Goal: Task Accomplishment & Management: Manage account settings

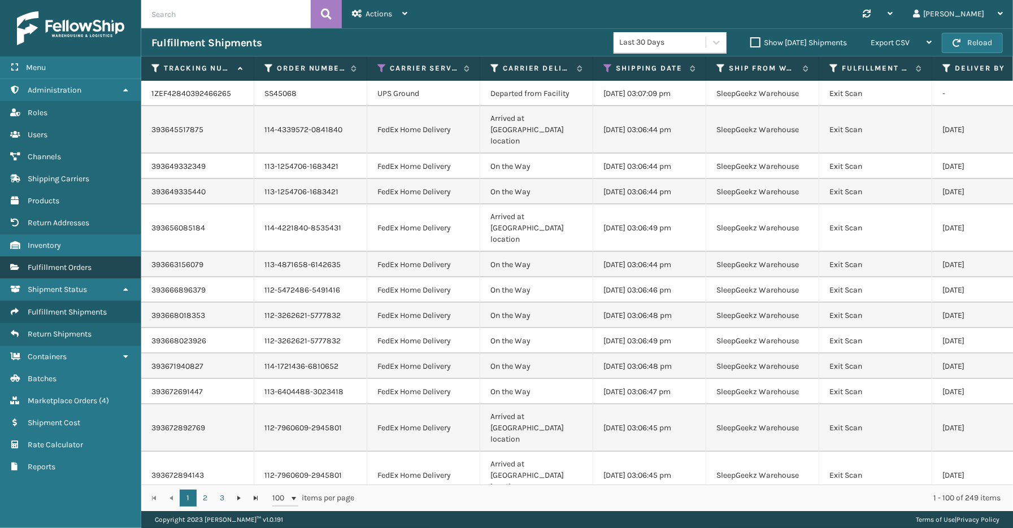
click at [60, 263] on span "Fulfillment Orders" at bounding box center [60, 268] width 64 height 10
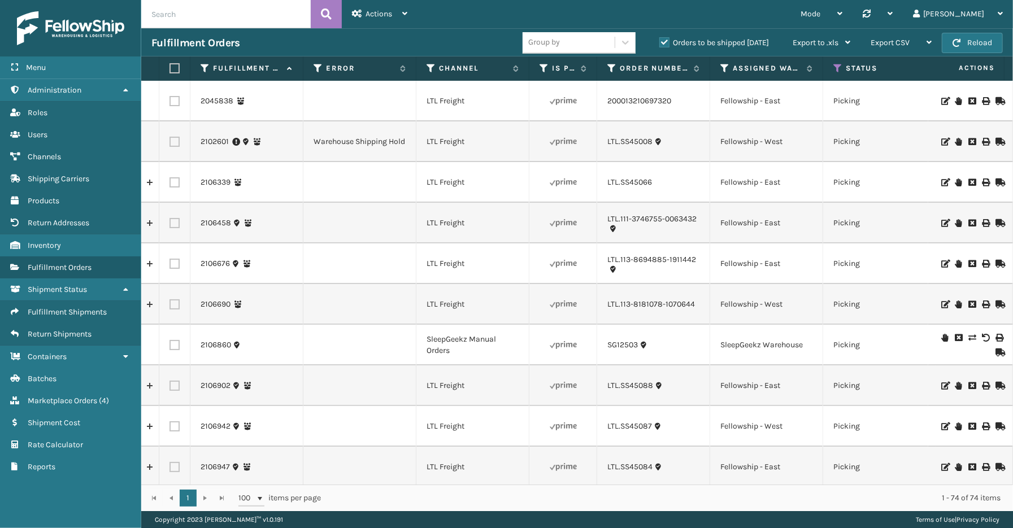
click at [665, 43] on label "Orders to be shipped [DATE]" at bounding box center [715, 43] width 110 height 10
click at [660, 43] on input "Orders to be shipped [DATE]" at bounding box center [660, 39] width 1 height 7
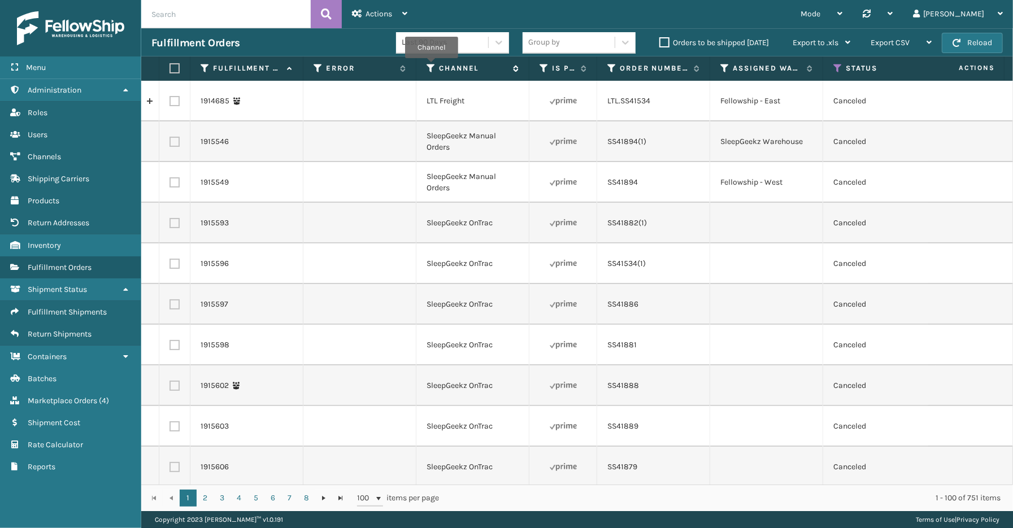
click at [432, 66] on icon at bounding box center [431, 68] width 9 height 10
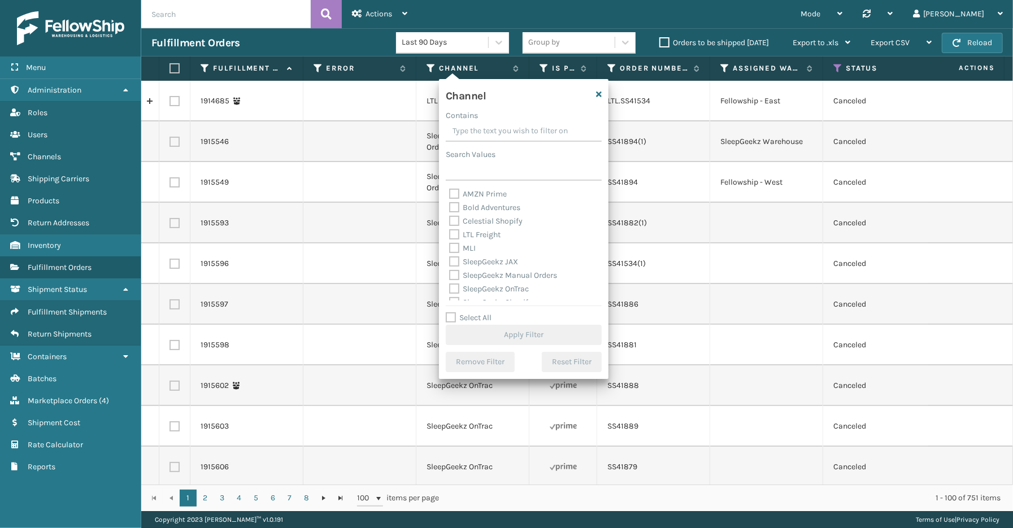
click at [489, 317] on label "Select All" at bounding box center [469, 318] width 46 height 10
click at [489, 313] on input "Select All" at bounding box center [531, 311] width 170 height 1
checkbox input "true"
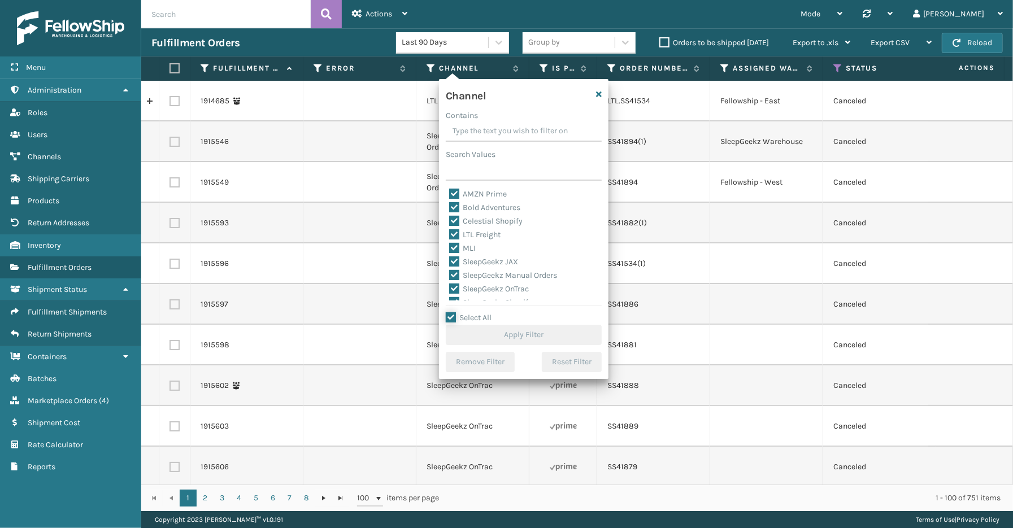
checkbox input "true"
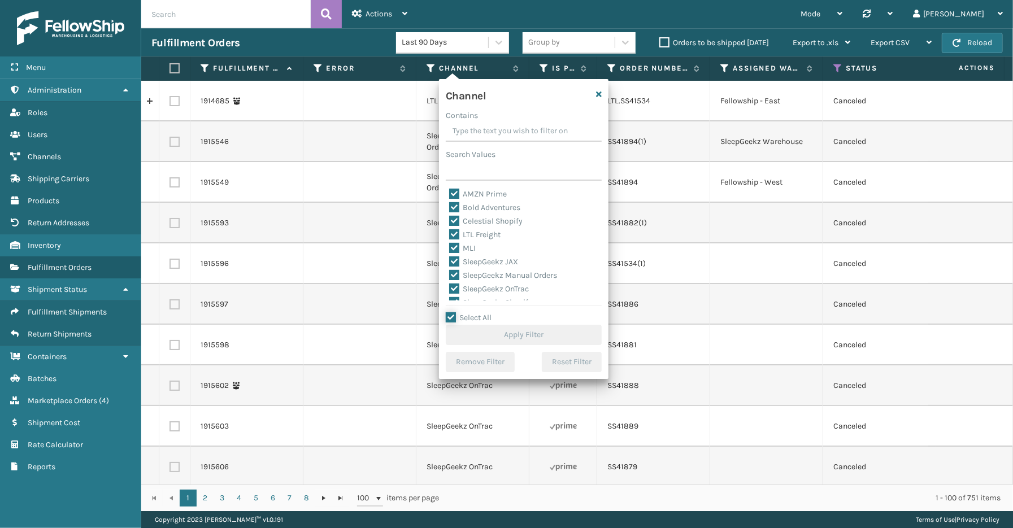
checkbox input "true"
click at [470, 237] on label "LTL Freight" at bounding box center [474, 235] width 51 height 10
click at [450, 236] on input "LTL Freight" at bounding box center [449, 231] width 1 height 7
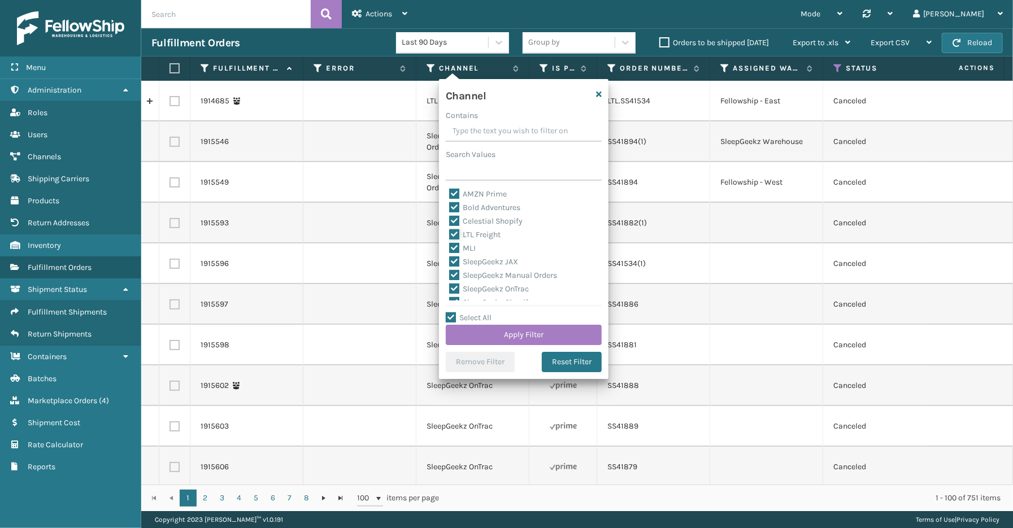
checkbox input "false"
click at [510, 336] on button "Apply Filter" at bounding box center [524, 335] width 156 height 20
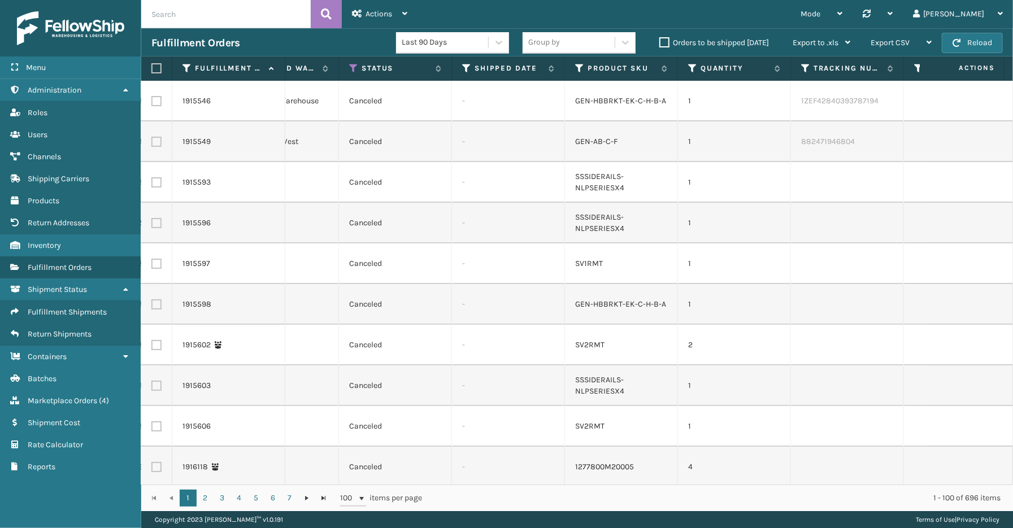
scroll to position [0, 500]
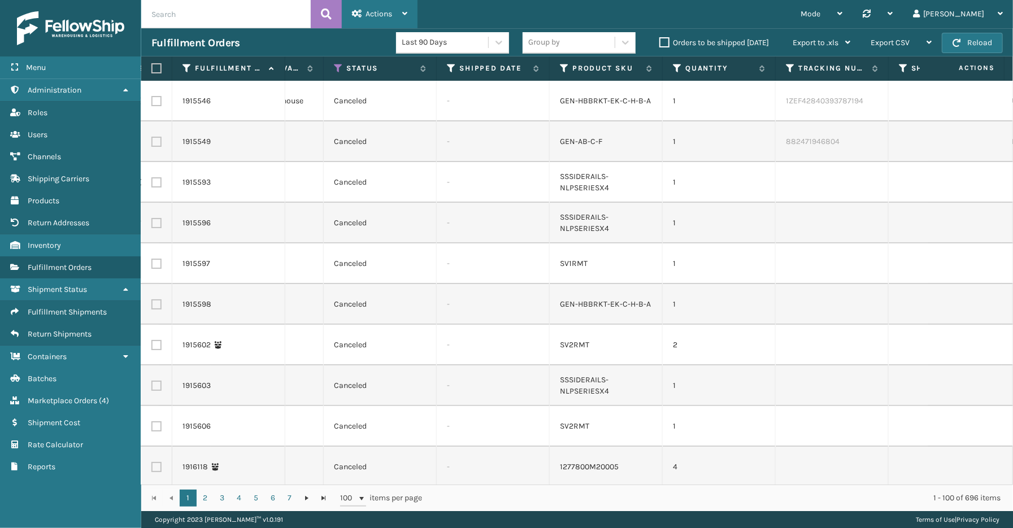
click at [378, 13] on span "Actions" at bounding box center [379, 14] width 27 height 10
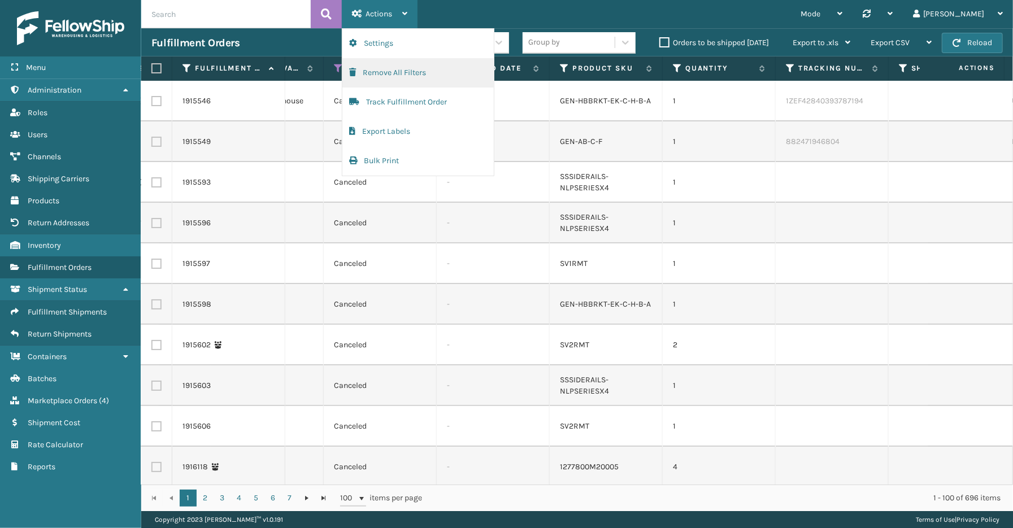
click at [392, 74] on button "Remove All Filters" at bounding box center [418, 72] width 151 height 29
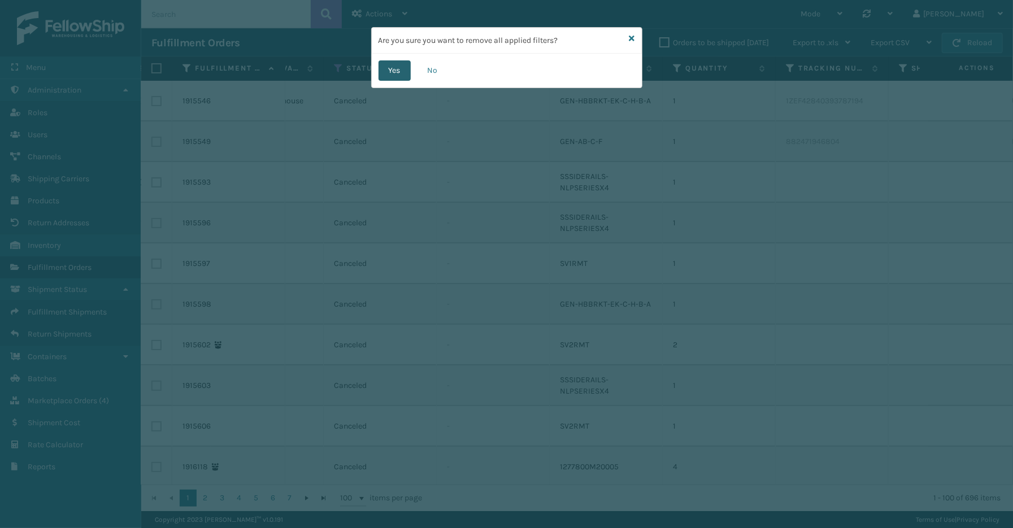
click at [392, 72] on button "Yes" at bounding box center [395, 70] width 32 height 20
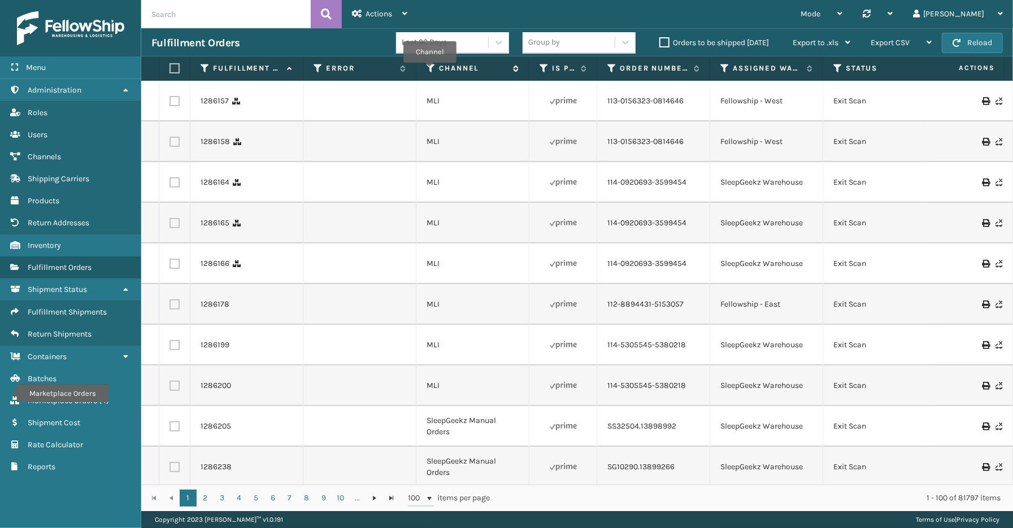
click at [430, 71] on icon at bounding box center [431, 68] width 9 height 10
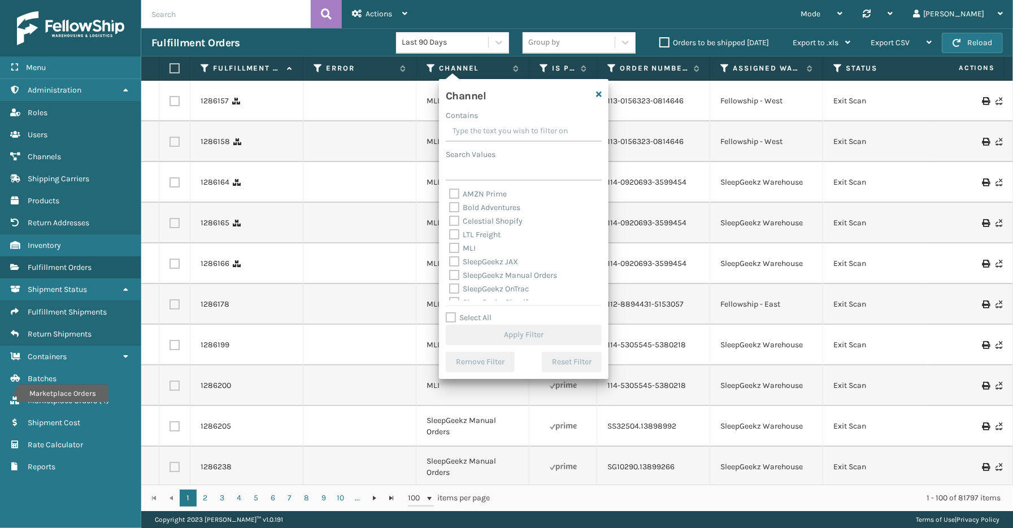
click at [473, 320] on label "Select All" at bounding box center [469, 318] width 46 height 10
click at [473, 313] on input "Select All" at bounding box center [531, 311] width 170 height 1
checkbox input "true"
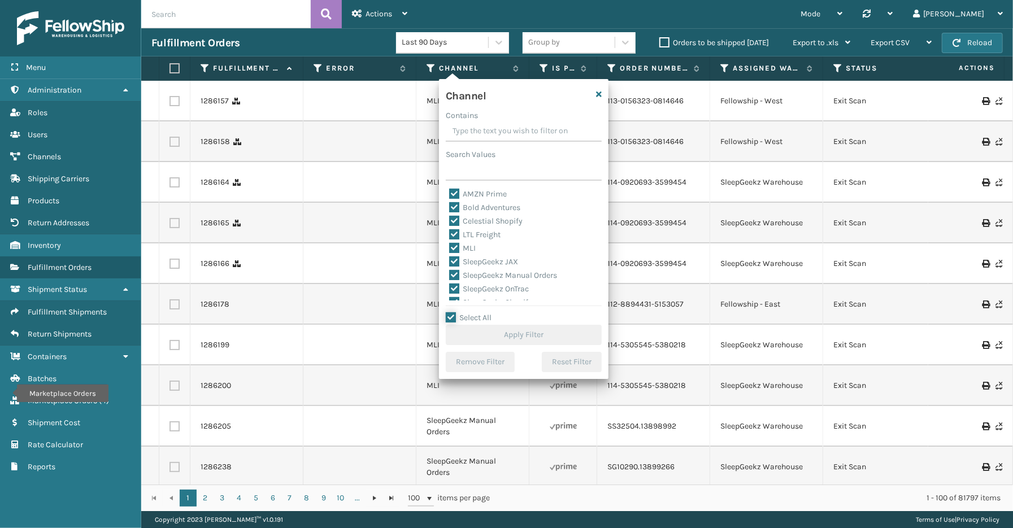
checkbox input "true"
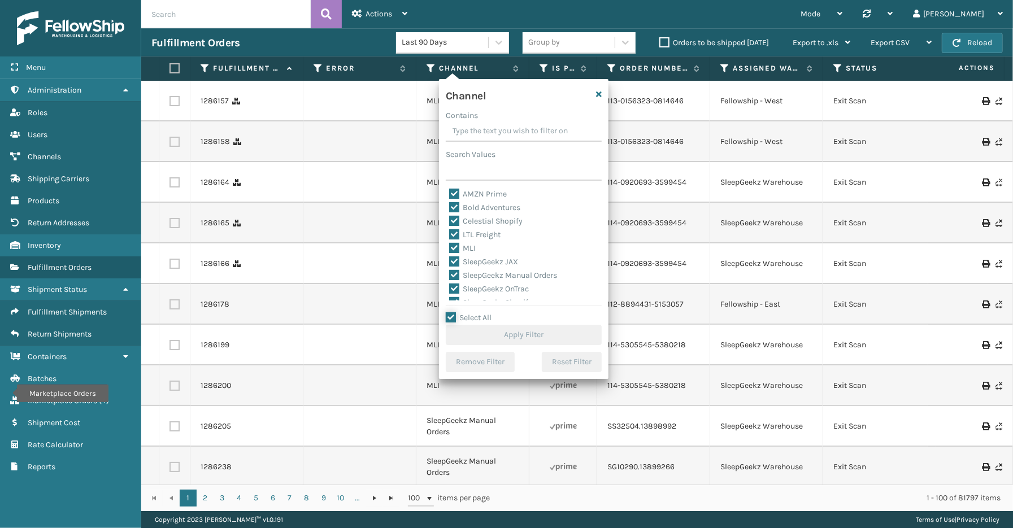
checkbox input "true"
click at [495, 237] on label "LTL Freight" at bounding box center [474, 235] width 51 height 10
click at [450, 236] on input "LTL Freight" at bounding box center [449, 231] width 1 height 7
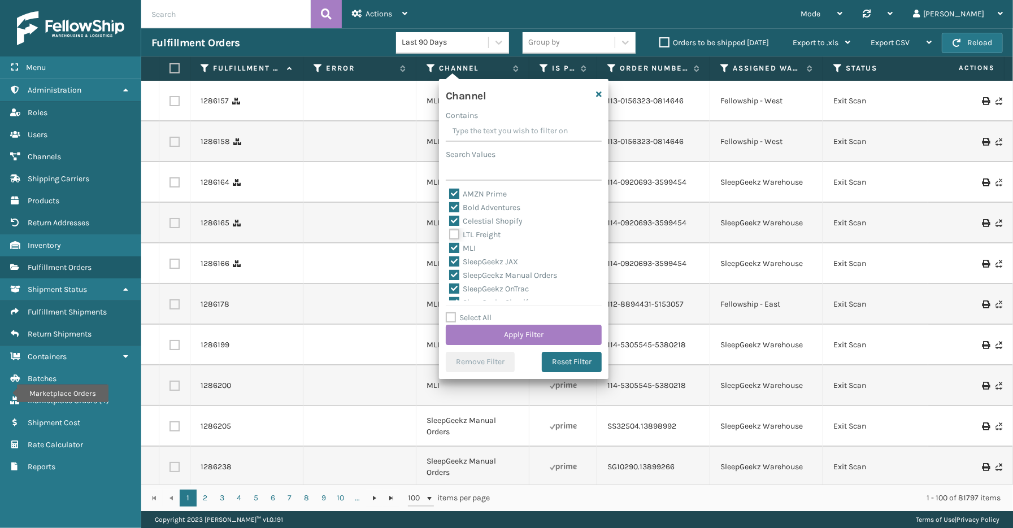
checkbox input "false"
click at [535, 340] on button "Apply Filter" at bounding box center [524, 335] width 156 height 20
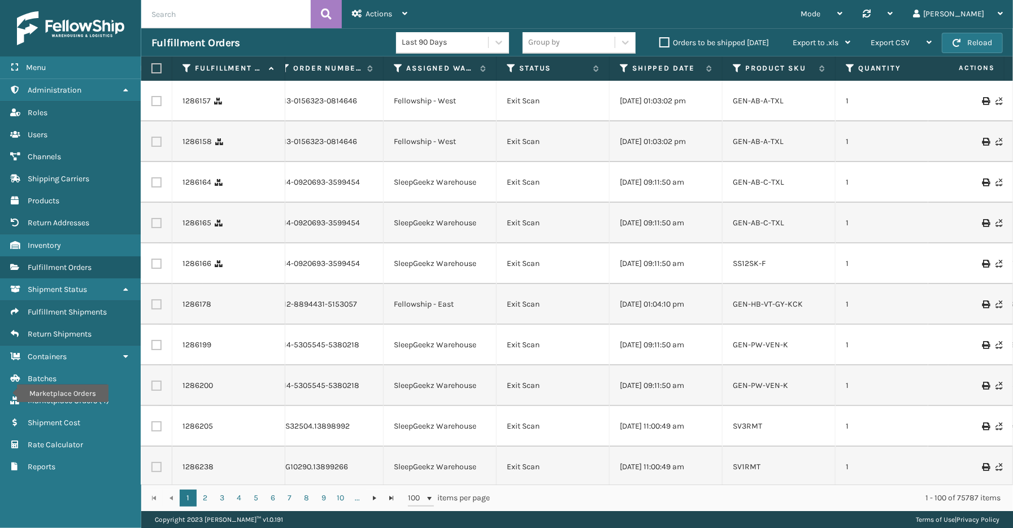
scroll to position [0, 330]
click at [623, 65] on icon at bounding box center [621, 68] width 9 height 10
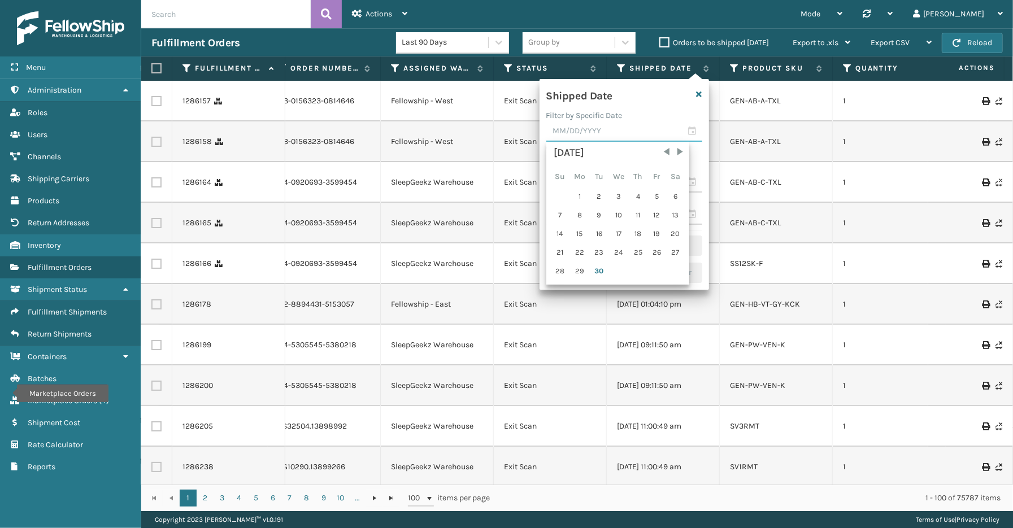
click at [698, 128] on input "text" at bounding box center [625, 132] width 156 height 20
click at [583, 268] on div "29" at bounding box center [580, 271] width 19 height 17
type input "[DATE]"
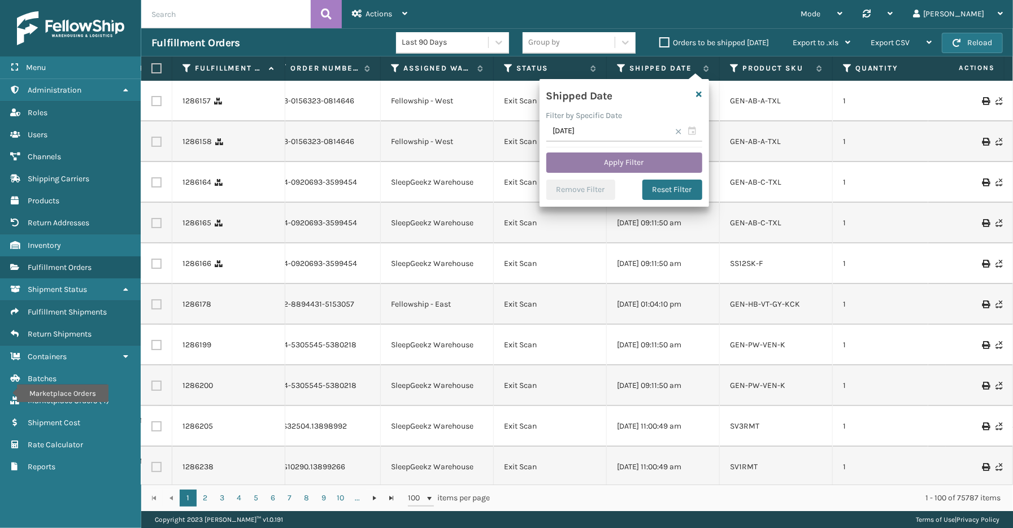
click at [614, 159] on button "Apply Filter" at bounding box center [625, 163] width 156 height 20
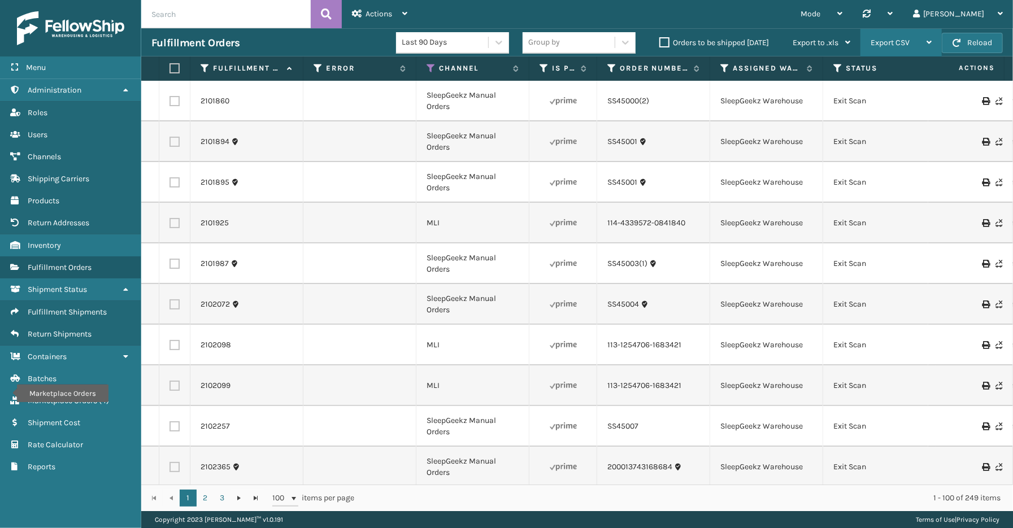
click at [889, 40] on span "Export CSV" at bounding box center [890, 43] width 39 height 10
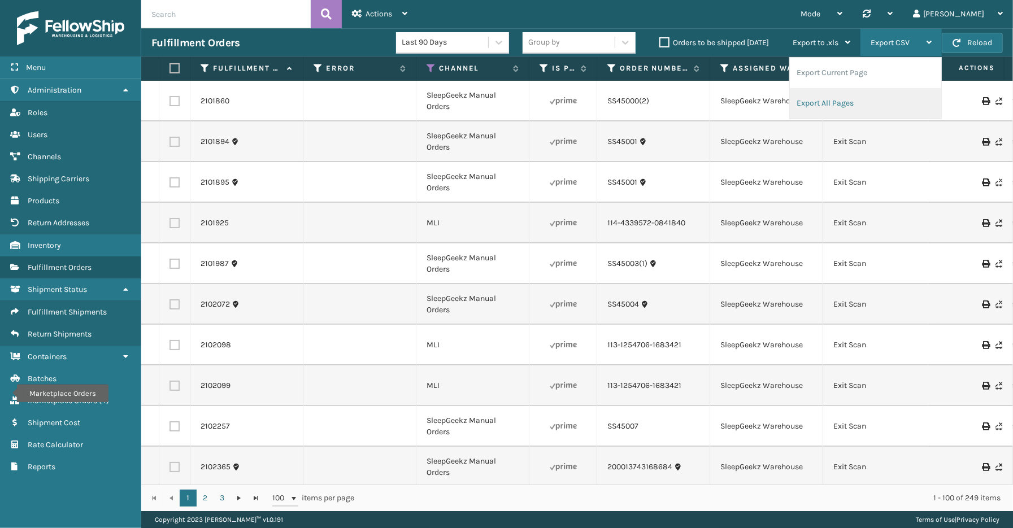
click at [848, 101] on li "Export All Pages" at bounding box center [865, 103] width 151 height 31
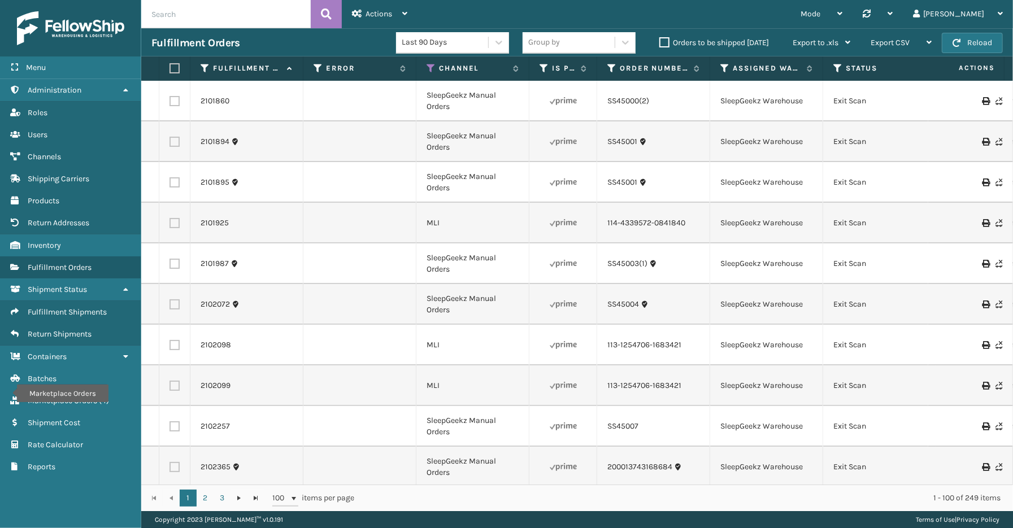
click at [636, 15] on div "Mode Regular Mode Picking Mode Labeling Mode Palletizing Mode Exit Scan Mode Sy…" at bounding box center [716, 14] width 596 height 28
click at [402, 19] on div "Actions" at bounding box center [379, 14] width 55 height 28
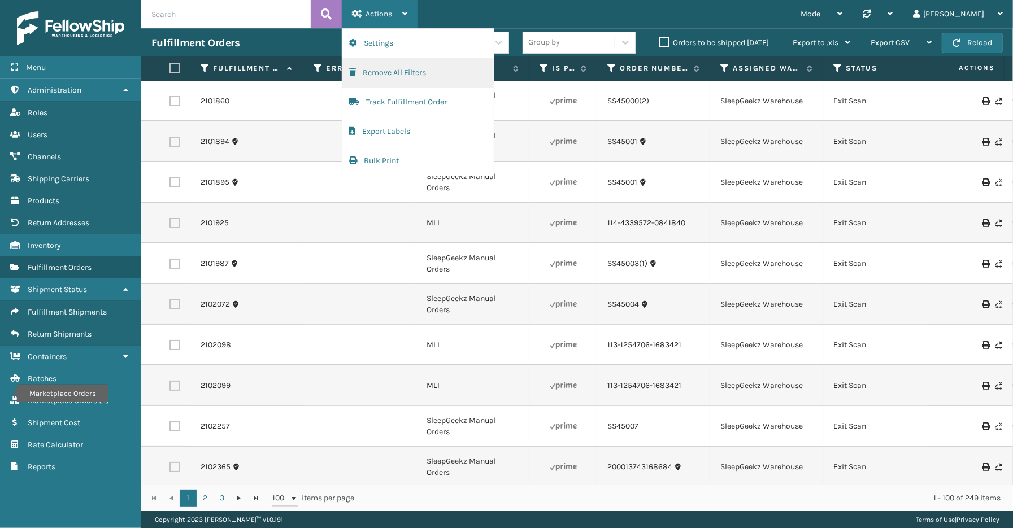
click at [388, 75] on button "Remove All Filters" at bounding box center [418, 72] width 151 height 29
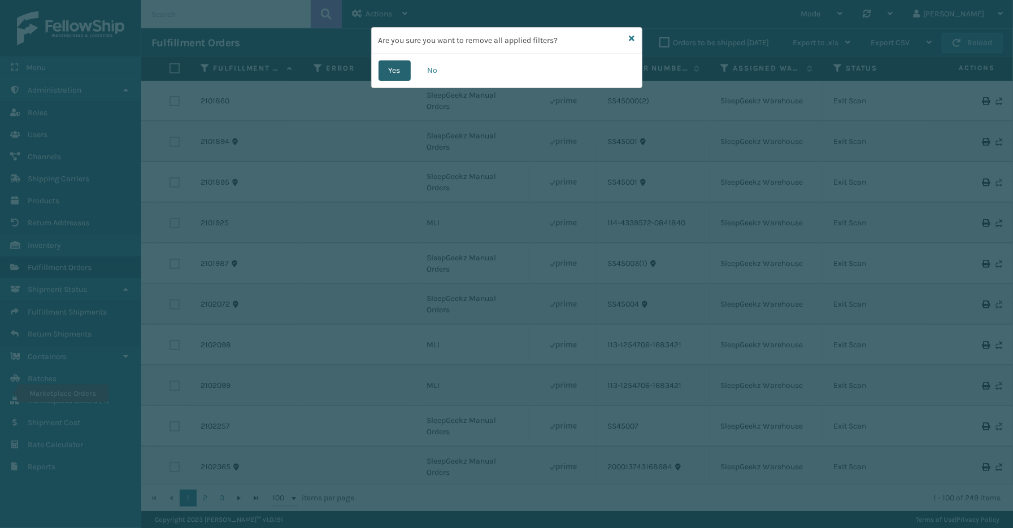
click at [405, 71] on button "Yes" at bounding box center [395, 70] width 32 height 20
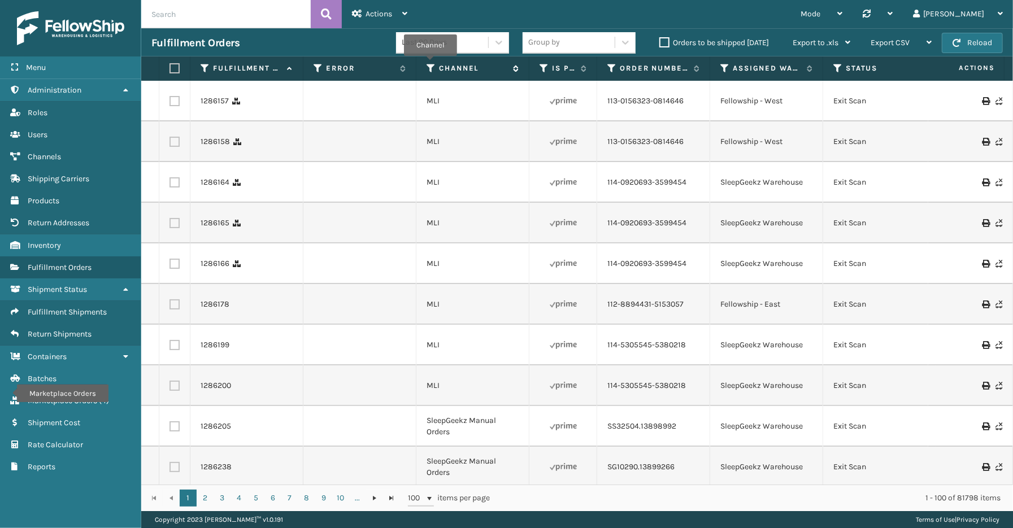
click at [431, 64] on icon at bounding box center [431, 68] width 9 height 10
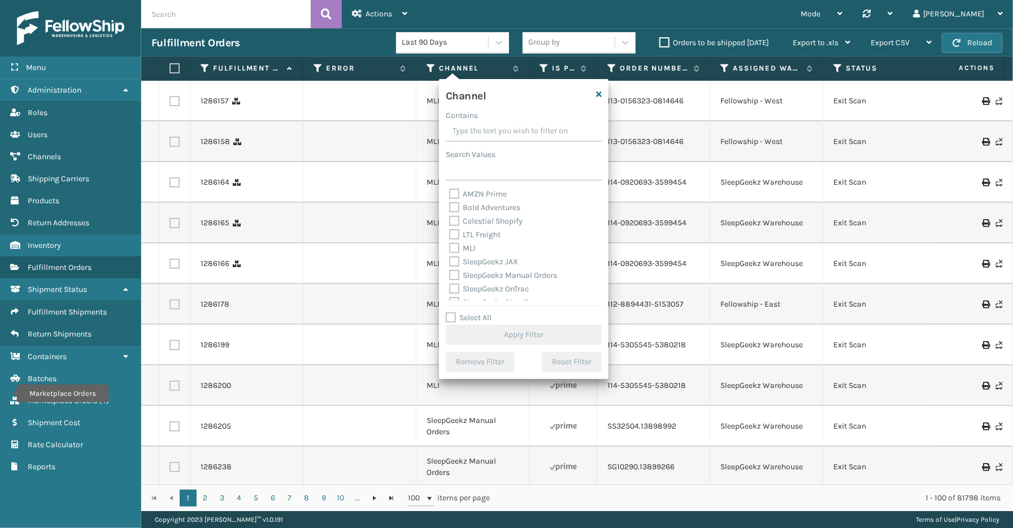
drag, startPoint x: 482, startPoint y: 314, endPoint x: 478, endPoint y: 236, distance: 78.7
click at [482, 300] on div "Channel Contains Search Values AMZN Prime Bold Adventures Celestial Shopify LTL…" at bounding box center [524, 229] width 170 height 300
click at [477, 231] on label "LTL Freight" at bounding box center [474, 235] width 51 height 10
click at [450, 231] on input "LTL Freight" at bounding box center [449, 231] width 1 height 7
checkbox input "true"
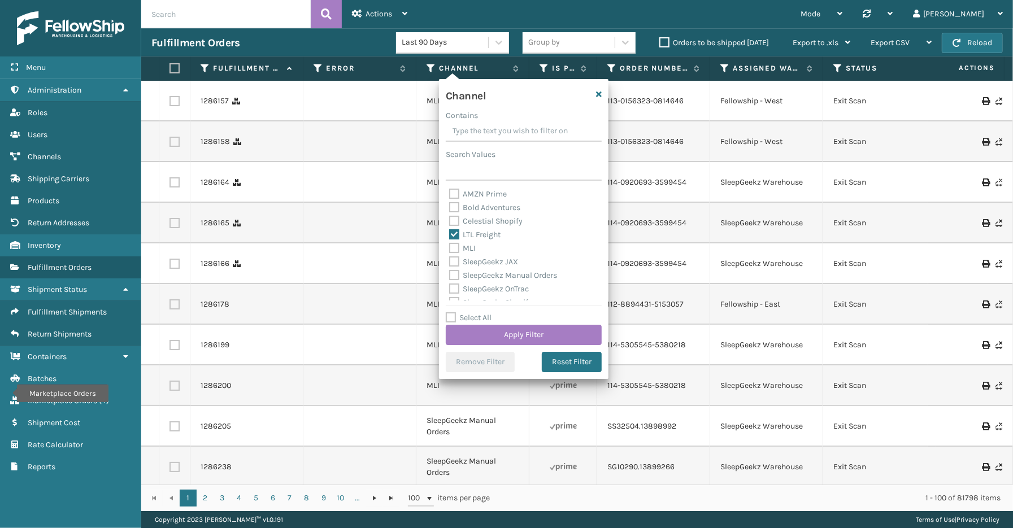
click at [470, 314] on label "Select All" at bounding box center [469, 318] width 46 height 10
click at [470, 313] on input "Select All" at bounding box center [531, 311] width 170 height 1
checkbox input "true"
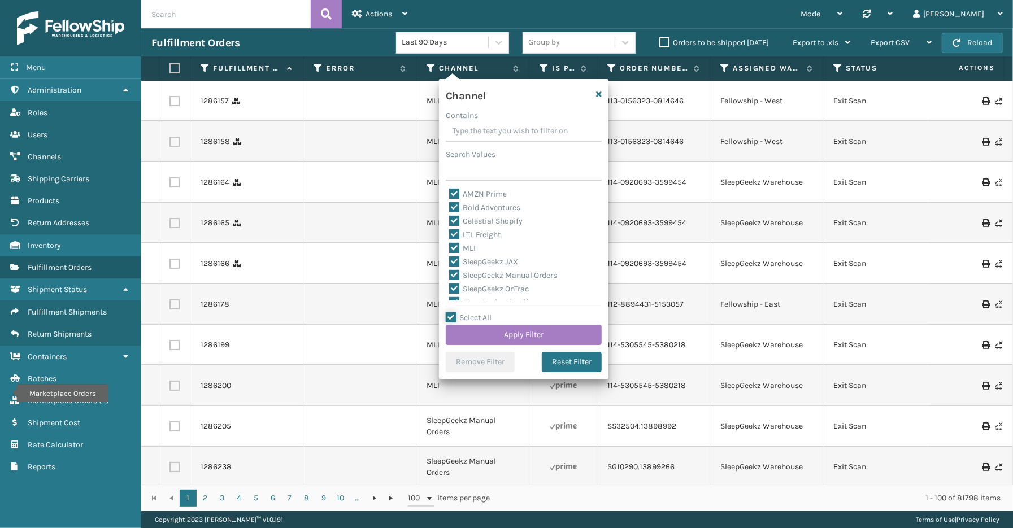
checkbox input "true"
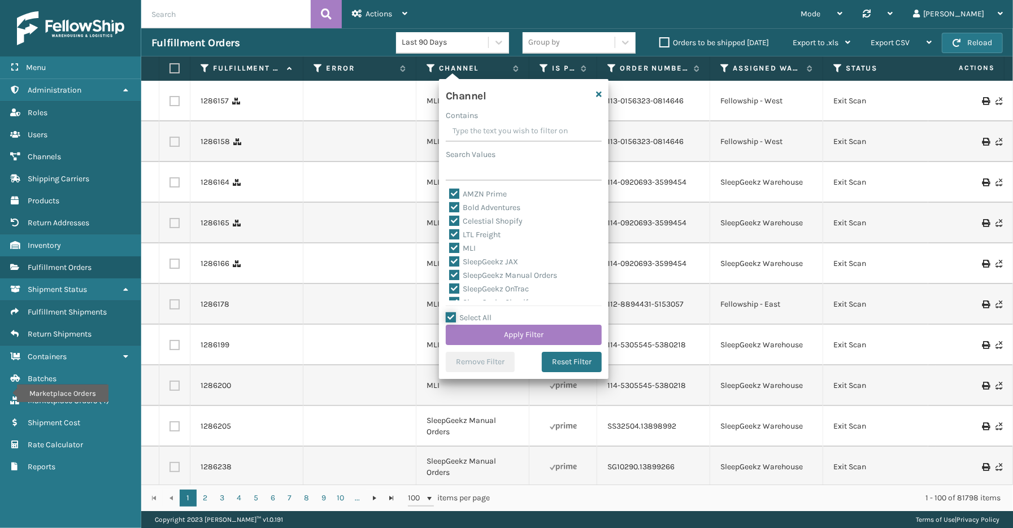
checkbox input "true"
click at [461, 232] on label "LTL Freight" at bounding box center [474, 235] width 51 height 10
click at [450, 232] on input "LTL Freight" at bounding box center [449, 231] width 1 height 7
checkbox input "false"
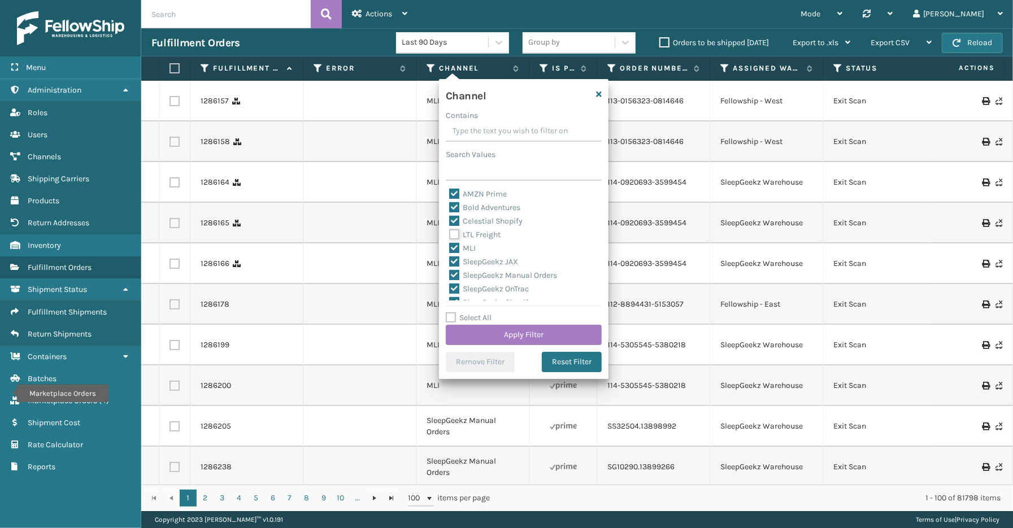
checkbox input "false"
click at [500, 336] on button "Apply Filter" at bounding box center [524, 335] width 156 height 20
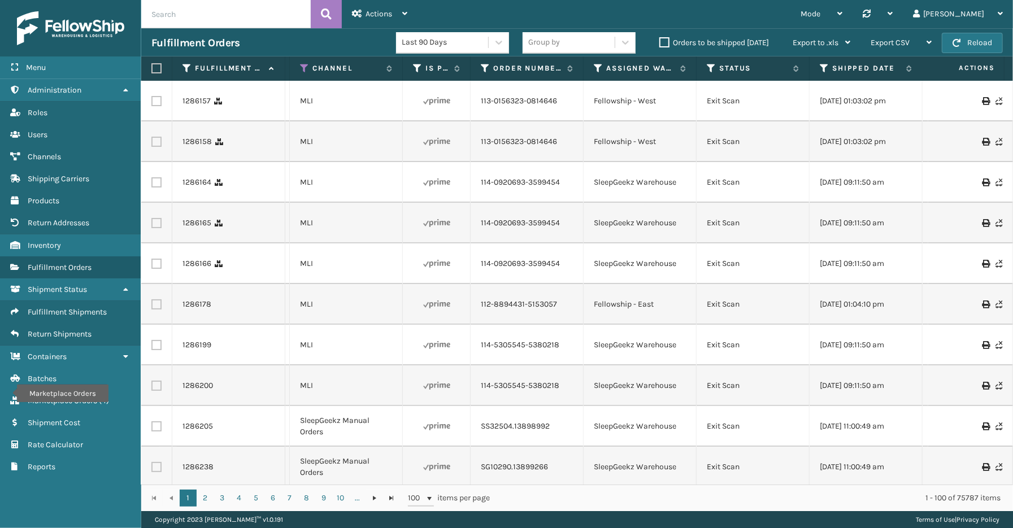
scroll to position [0, 0]
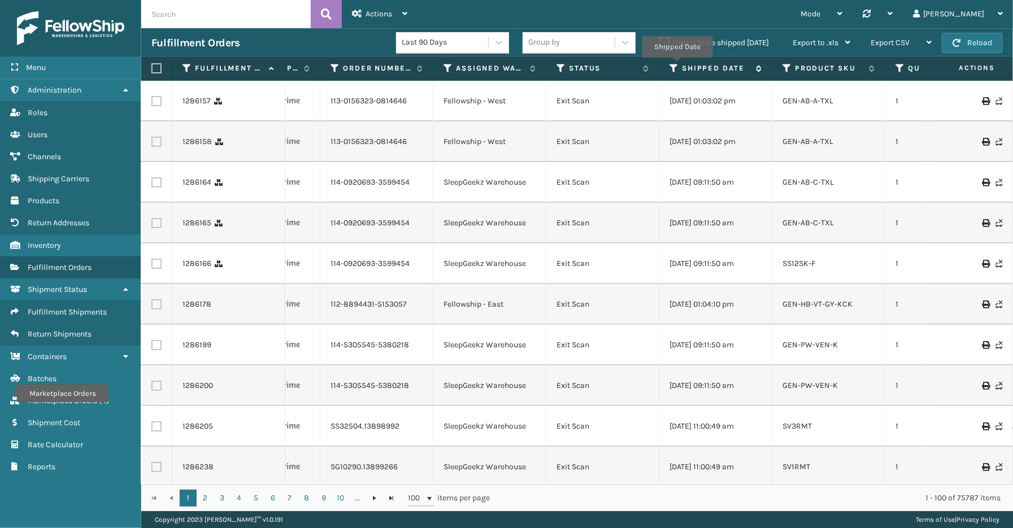
click at [677, 66] on icon at bounding box center [674, 68] width 9 height 10
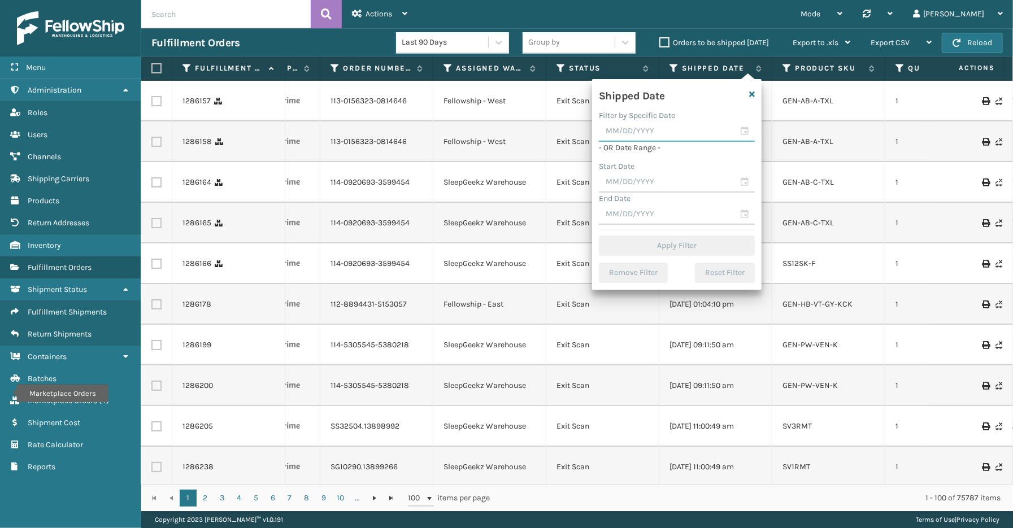
click at [745, 132] on input "text" at bounding box center [677, 132] width 156 height 20
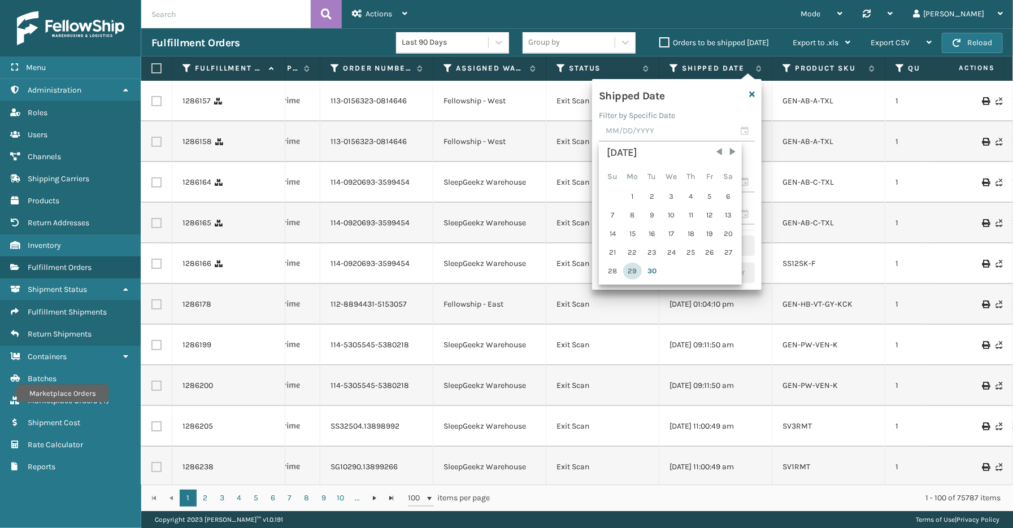
click at [633, 270] on div "29" at bounding box center [632, 271] width 19 height 17
type input "[DATE]"
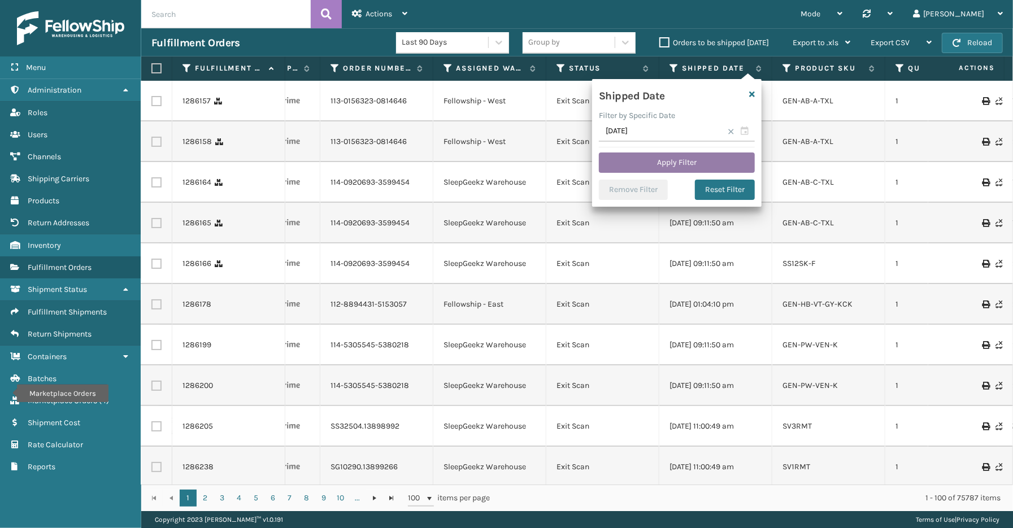
click at [654, 165] on button "Apply Filter" at bounding box center [677, 163] width 156 height 20
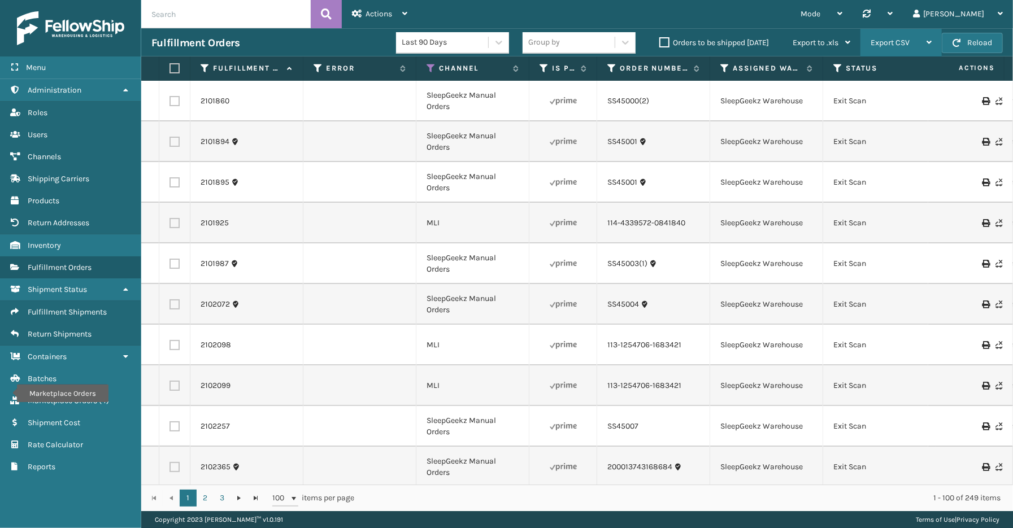
click at [899, 44] on span "Export CSV" at bounding box center [890, 43] width 39 height 10
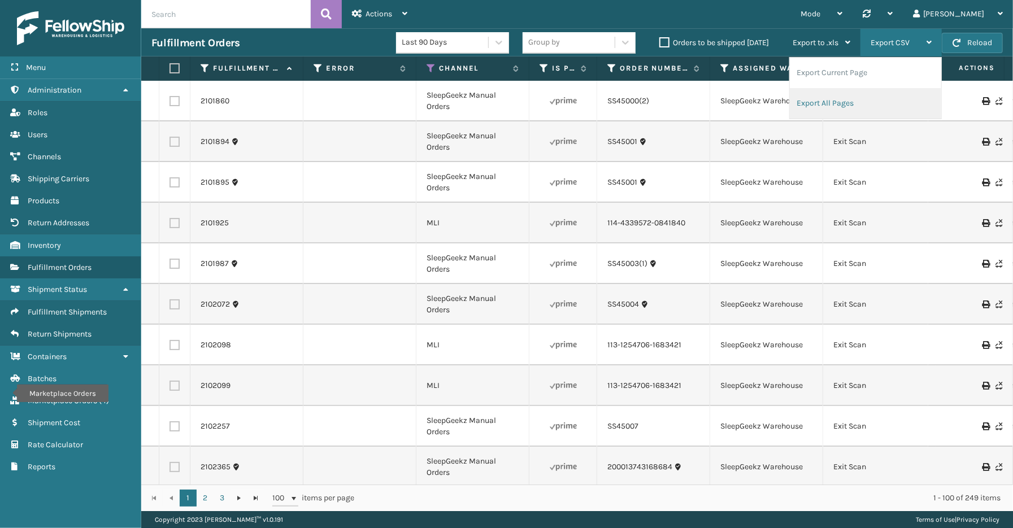
click at [838, 99] on li "Export All Pages" at bounding box center [865, 103] width 151 height 31
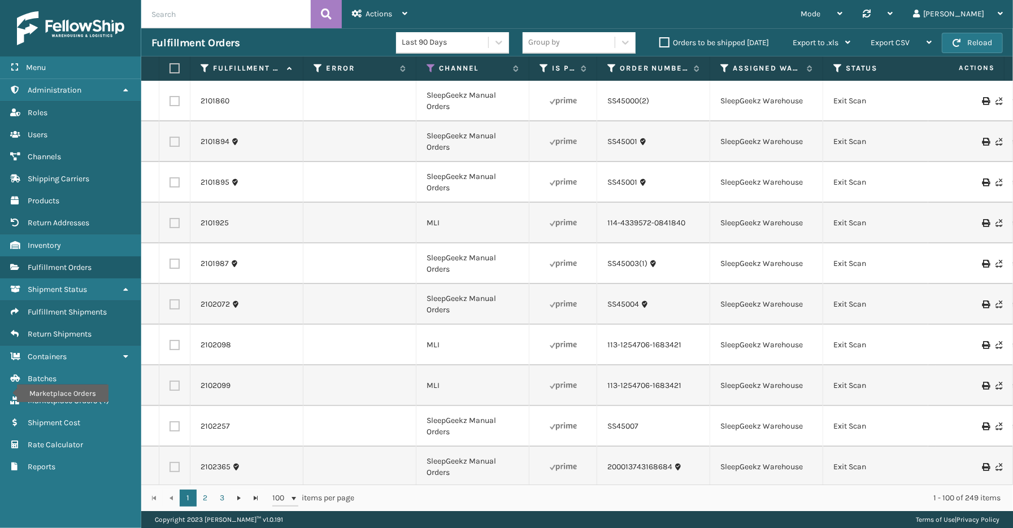
click at [60, 500] on div "Menu Marketplace Orders Administration Marketplace Orders Roles Marketplace Ord…" at bounding box center [70, 264] width 141 height 528
